Goal: Task Accomplishment & Management: Manage account settings

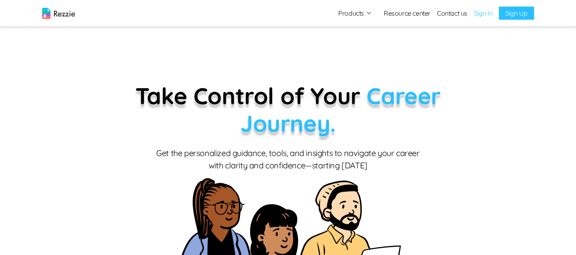
click at [484, 14] on link "Sign In" at bounding box center [483, 13] width 18 height 10
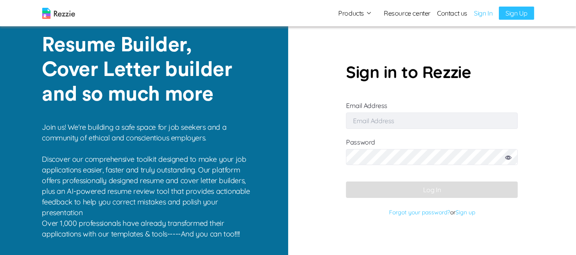
type input "[EMAIL_ADDRESS][DOMAIN_NAME]"
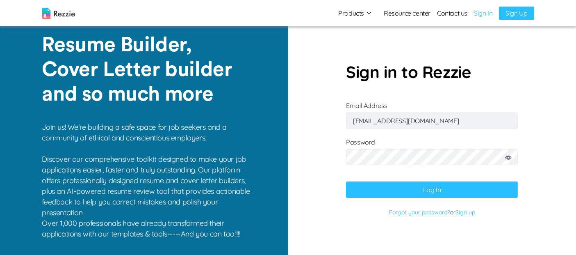
click at [432, 193] on button "Log In" at bounding box center [432, 189] width 172 height 16
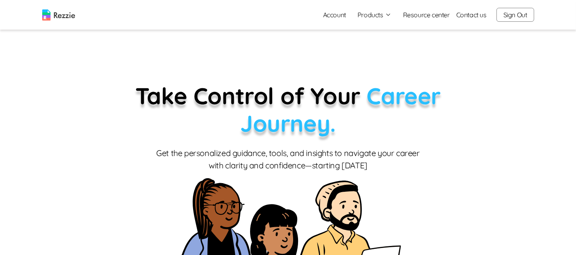
click at [331, 21] on link "Account" at bounding box center [335, 15] width 36 height 16
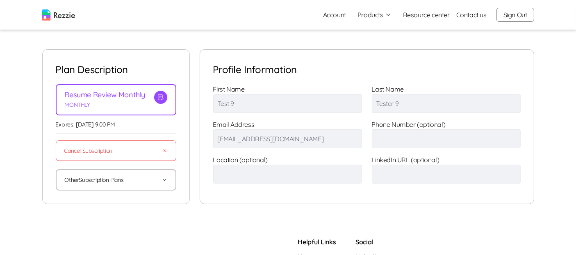
click at [57, 17] on img at bounding box center [58, 14] width 33 height 11
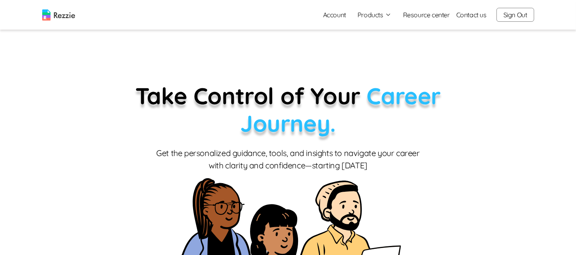
click at [333, 15] on link "Account" at bounding box center [335, 15] width 36 height 16
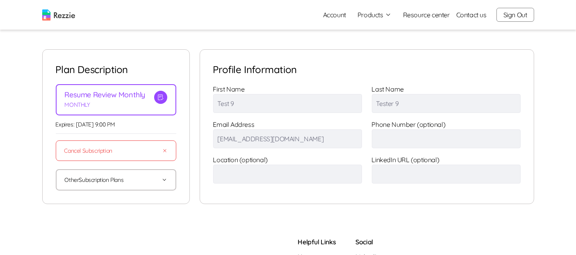
click at [513, 12] on button "Sign Out" at bounding box center [516, 15] width 38 height 14
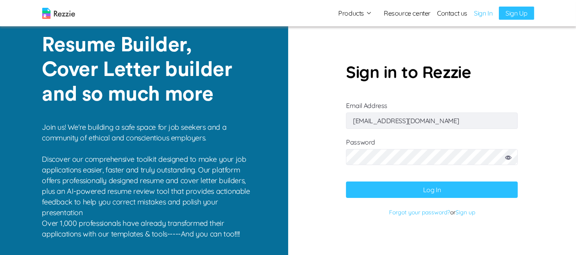
click at [445, 122] on input "[EMAIL_ADDRESS][DOMAIN_NAME]" at bounding box center [432, 120] width 172 height 16
type input "[EMAIL_ADDRESS][DOMAIN_NAME]"
click at [404, 191] on button "Log In" at bounding box center [432, 189] width 172 height 16
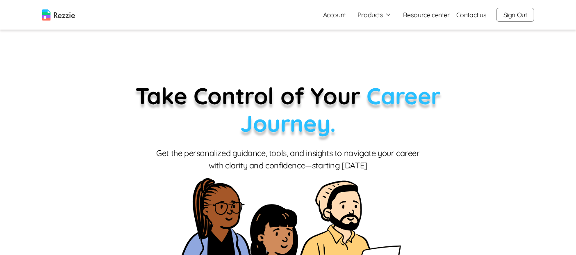
click at [339, 21] on link "Account" at bounding box center [335, 15] width 36 height 16
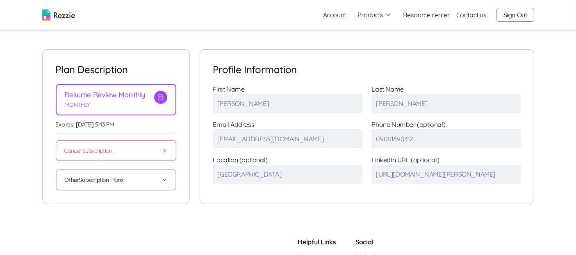
click at [528, 16] on button "Sign Out" at bounding box center [516, 15] width 38 height 14
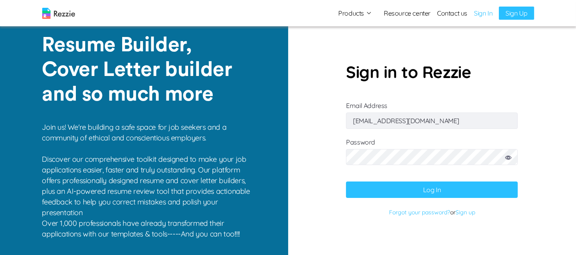
click at [438, 117] on input "[EMAIL_ADDRESS][DOMAIN_NAME]" at bounding box center [432, 120] width 172 height 16
type input "[EMAIL_ADDRESS][DOMAIN_NAME]"
click at [389, 190] on button "Log In" at bounding box center [432, 189] width 172 height 16
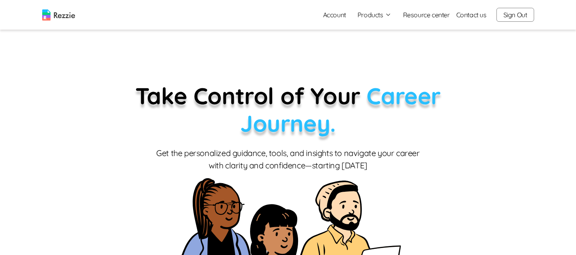
click at [339, 14] on link "Account" at bounding box center [335, 15] width 36 height 16
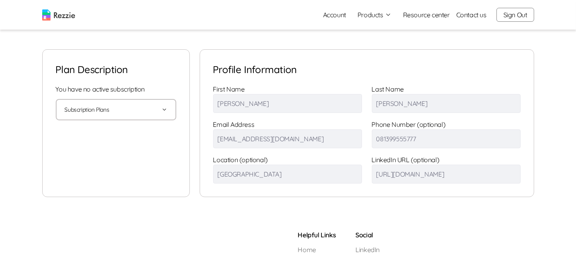
click at [532, 14] on button "Sign Out" at bounding box center [516, 15] width 38 height 14
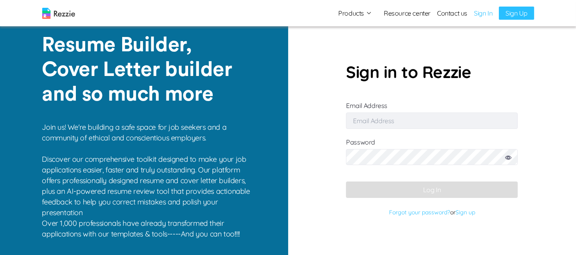
type input "[EMAIL_ADDRESS][DOMAIN_NAME]"
